Goal: Information Seeking & Learning: Find specific fact

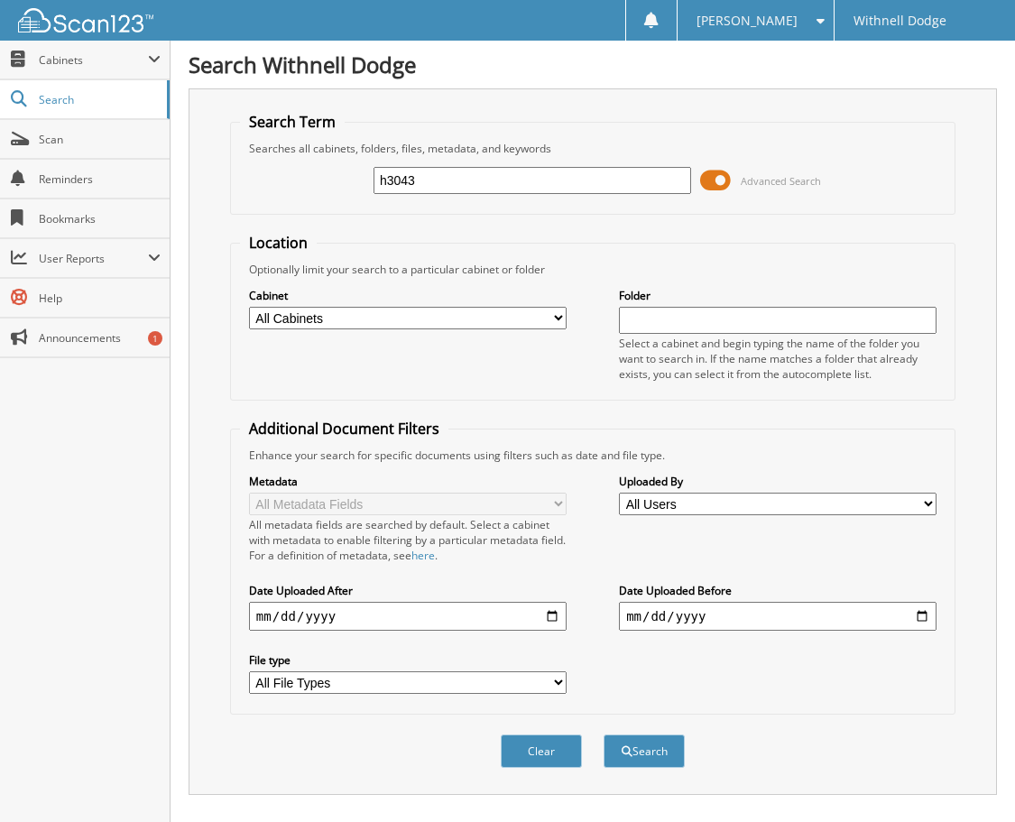
drag, startPoint x: 436, startPoint y: 182, endPoint x: 354, endPoint y: 182, distance: 81.2
click at [354, 182] on div "h3043 Advanced Search" at bounding box center [592, 180] width 705 height 49
type input "H4004"
click at [603, 734] on button "Search" at bounding box center [643, 750] width 81 height 33
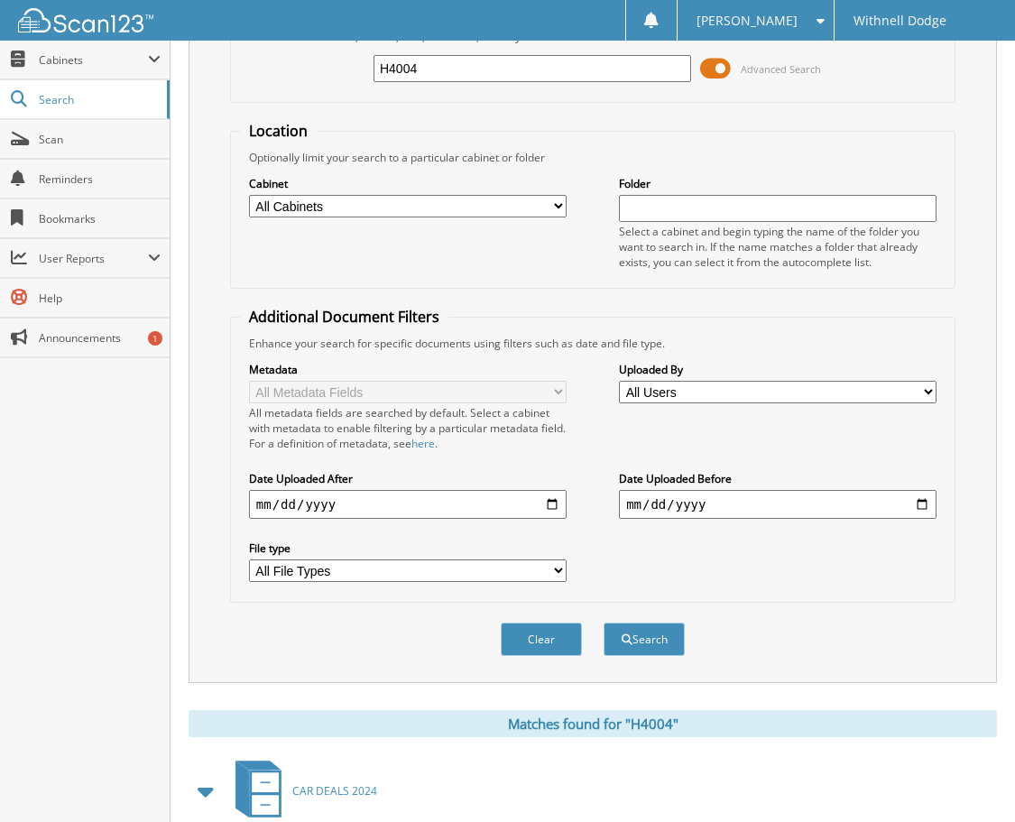
scroll to position [541, 0]
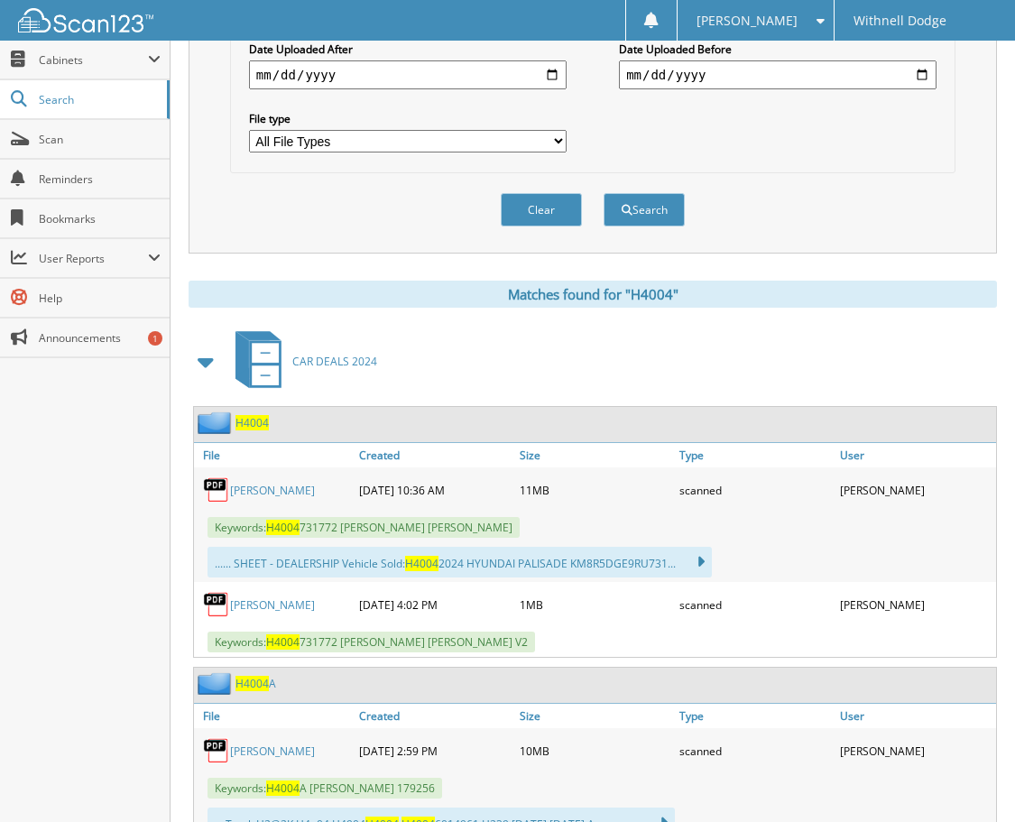
click at [284, 485] on link "[PERSON_NAME]" at bounding box center [272, 490] width 85 height 15
click at [237, 492] on link "[PERSON_NAME]" at bounding box center [272, 490] width 85 height 15
